Goal: Find specific page/section: Find specific page/section

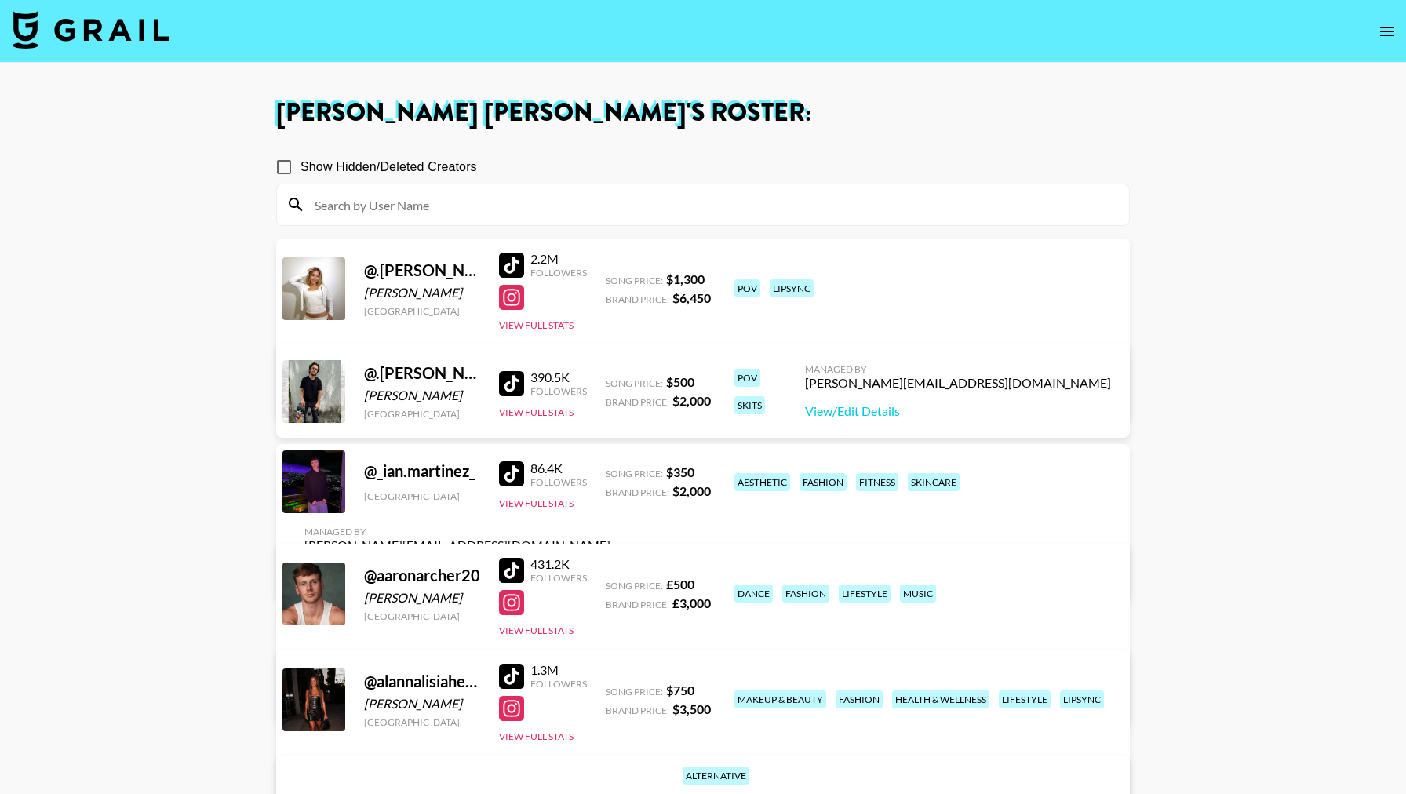
click at [1381, 11] on nav at bounding box center [703, 31] width 1406 height 63
click at [1381, 16] on button "open drawer" at bounding box center [1386, 31] width 31 height 31
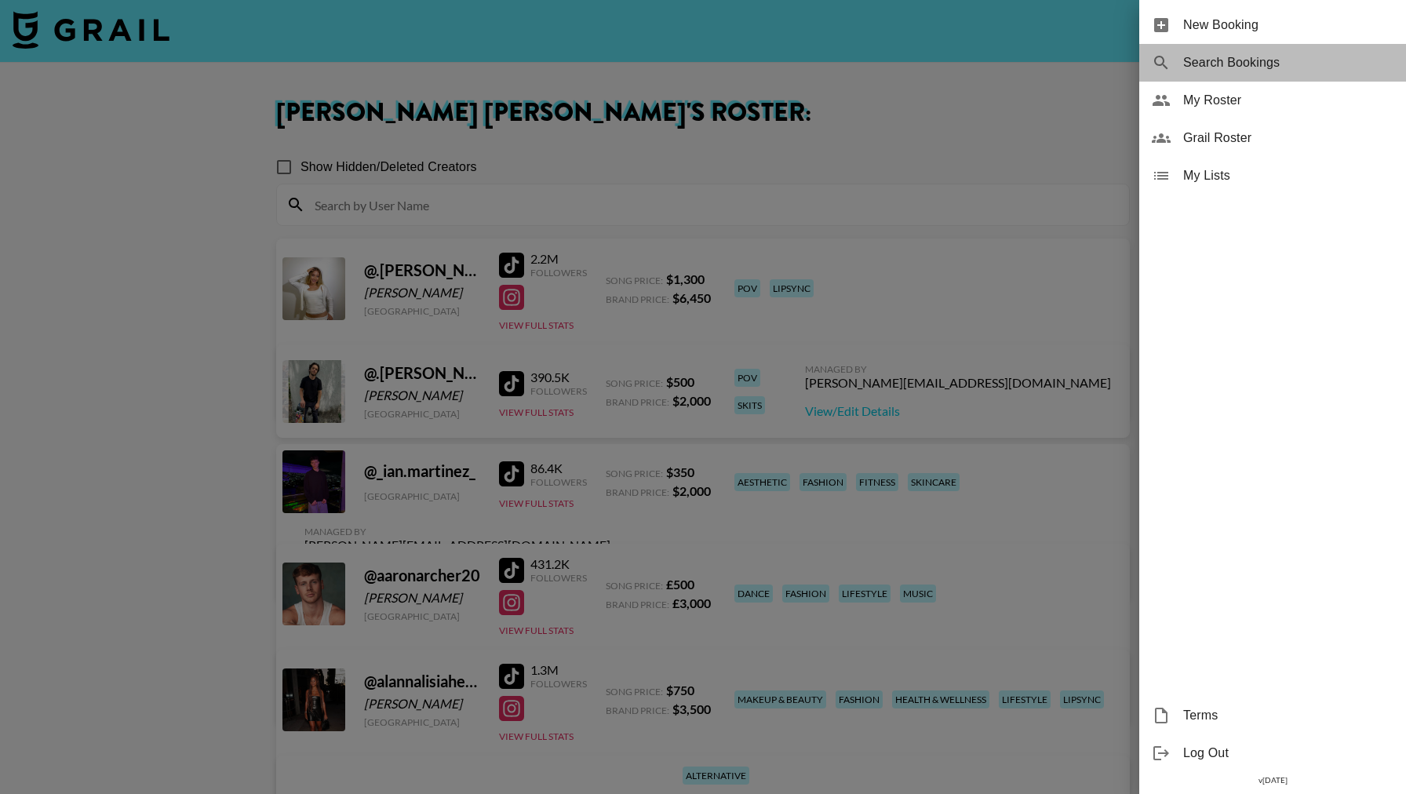
click at [1297, 60] on span "Search Bookings" at bounding box center [1288, 62] width 210 height 19
select select "id"
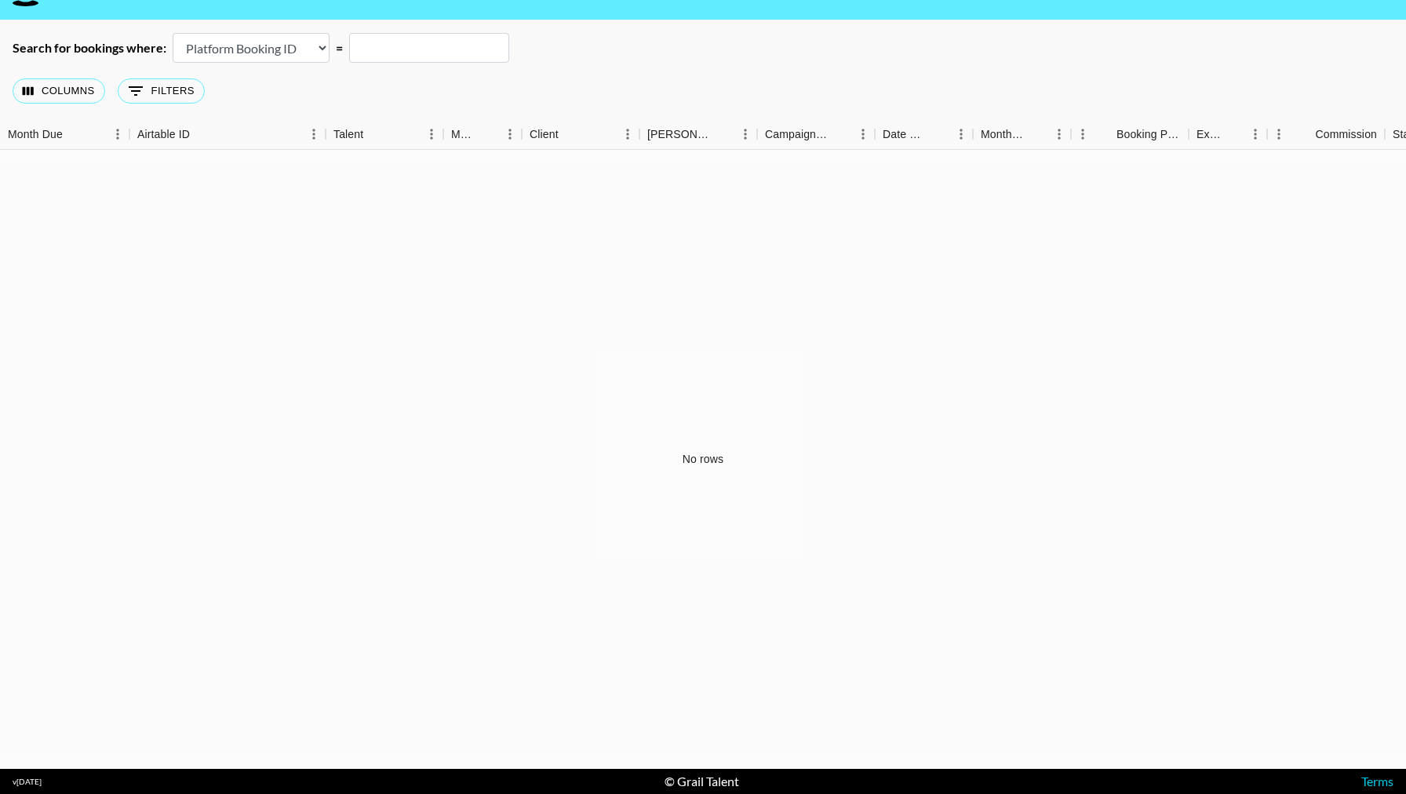
scroll to position [42, 0]
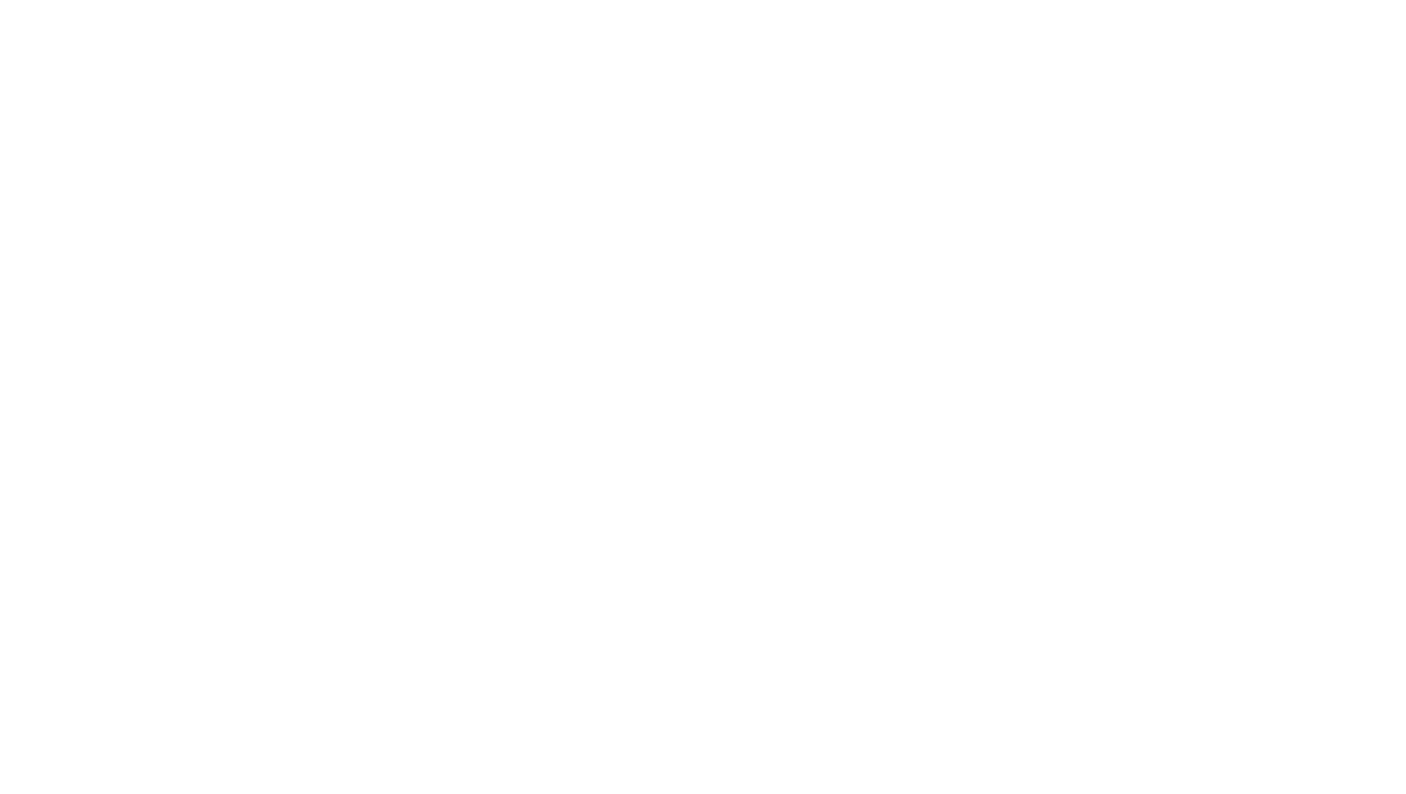
select select "id"
